Goal: Task Accomplishment & Management: Manage account settings

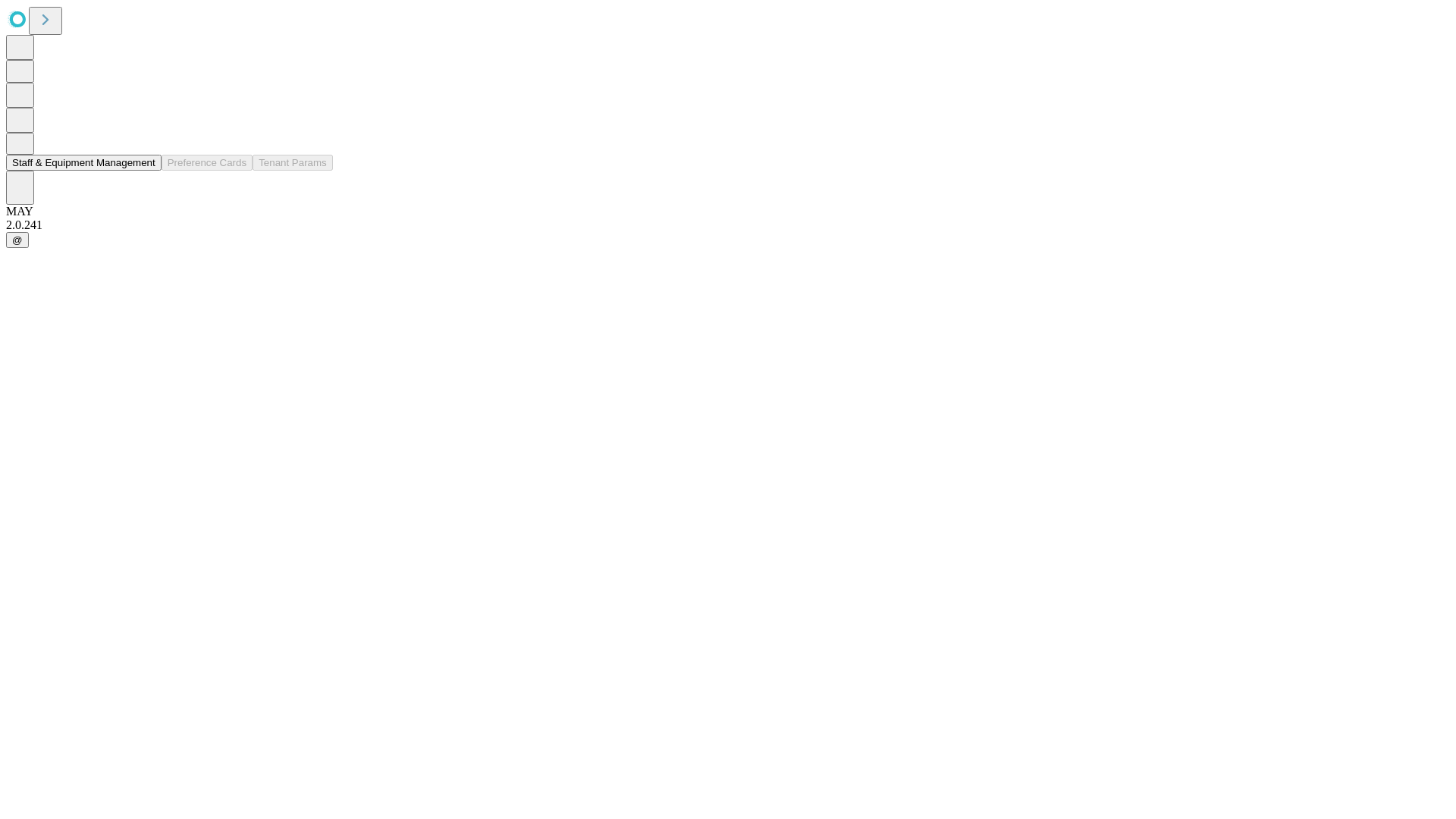
click at [141, 171] on button "Staff & Equipment Management" at bounding box center [83, 163] width 155 height 16
click at [145, 171] on button "Staff & Equipment Management" at bounding box center [83, 163] width 155 height 16
